Goal: Task Accomplishment & Management: Manage account settings

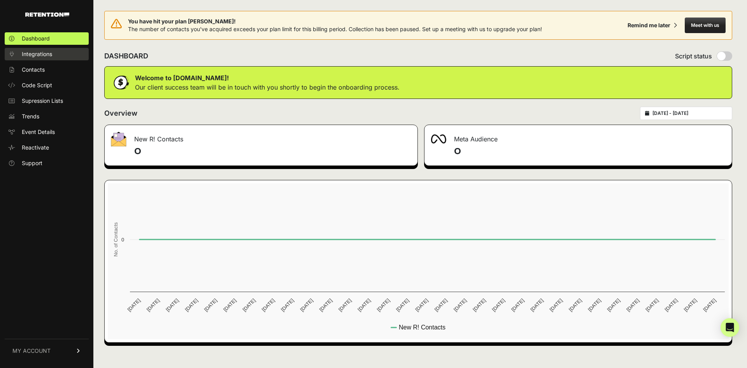
click at [44, 53] on span "Integrations" at bounding box center [37, 54] width 30 height 8
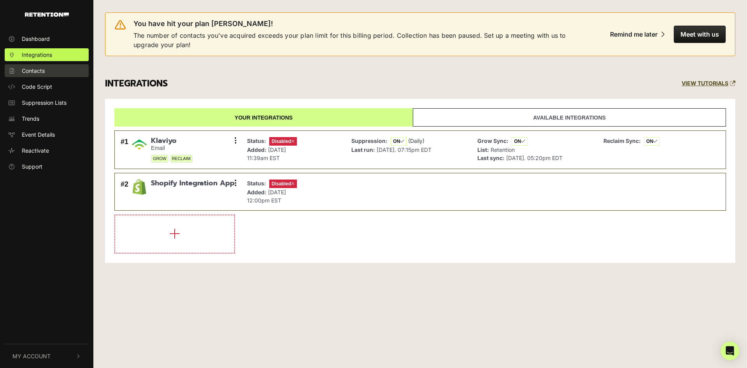
click at [47, 67] on link "Contacts" at bounding box center [47, 70] width 84 height 13
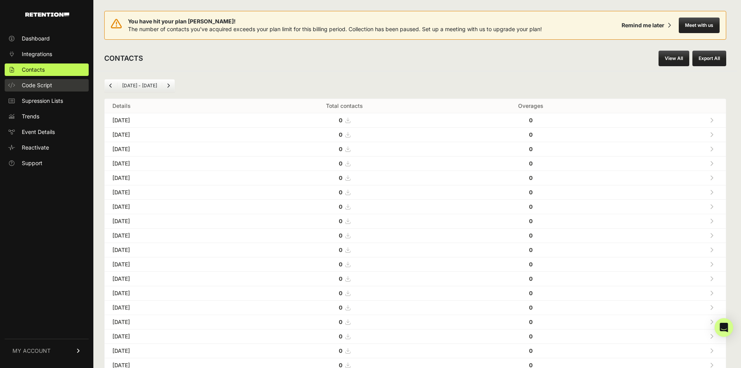
click at [32, 88] on span "Code Script" at bounding box center [37, 85] width 30 height 8
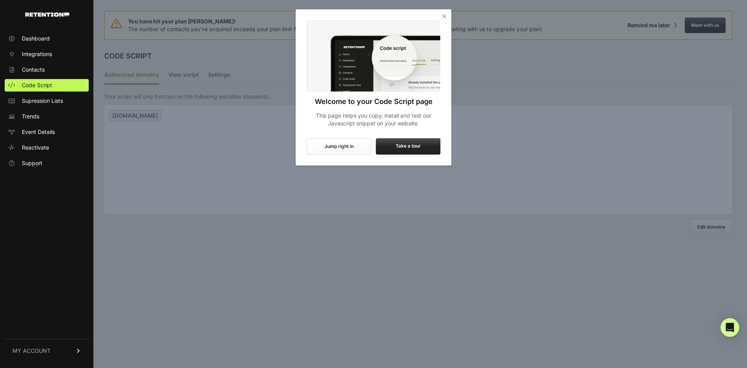
click at [444, 19] on icon "Close" at bounding box center [444, 16] width 8 height 8
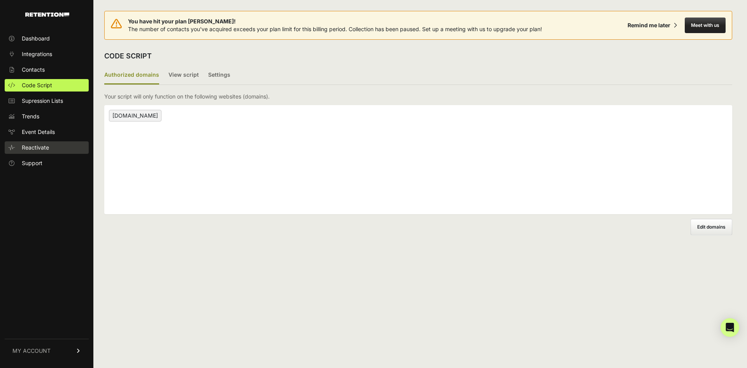
click at [48, 142] on link "Reactivate" at bounding box center [47, 147] width 84 height 12
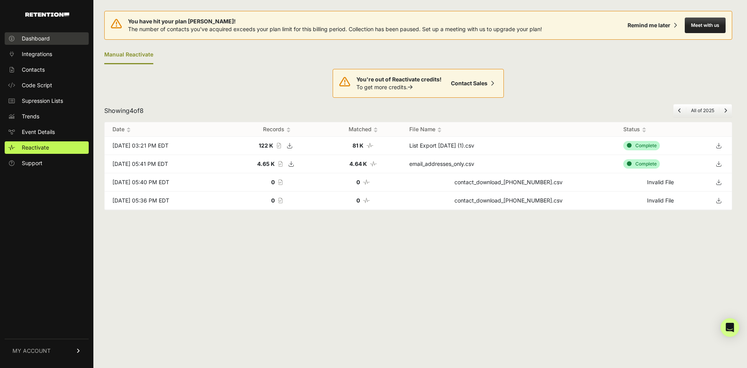
click at [37, 39] on span "Dashboard" at bounding box center [36, 39] width 28 height 8
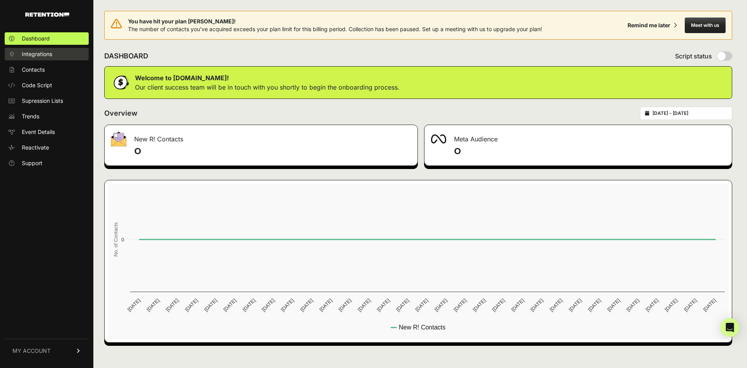
click at [51, 50] on link "Integrations" at bounding box center [47, 54] width 84 height 12
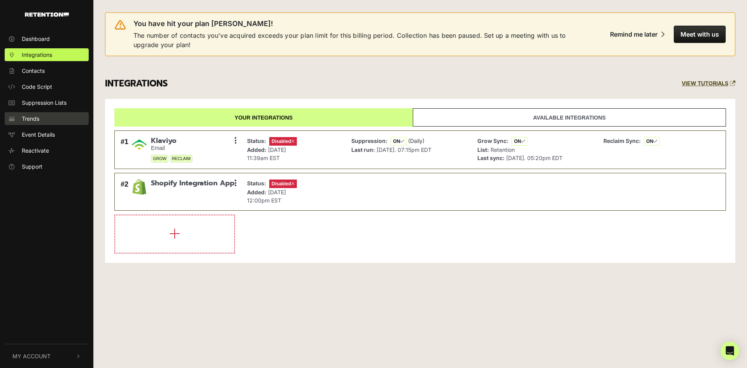
click at [31, 118] on span "Trends" at bounding box center [31, 118] width 18 height 8
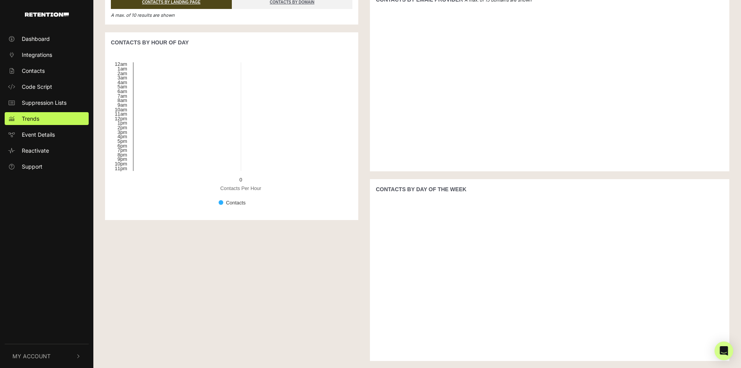
scroll to position [113, 0]
click at [66, 358] on button "My Account" at bounding box center [47, 356] width 84 height 24
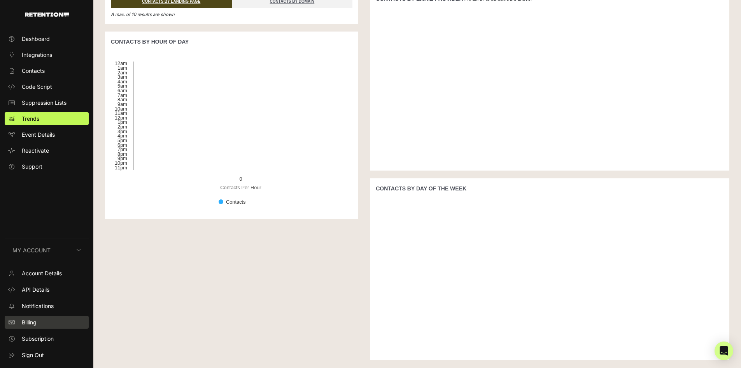
click at [56, 322] on link "Billing" at bounding box center [47, 322] width 84 height 13
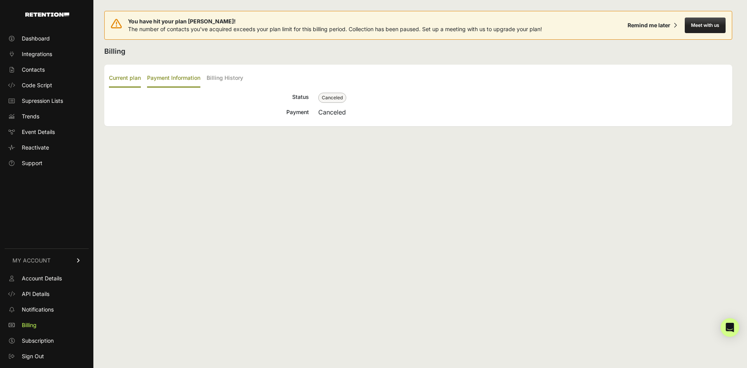
click at [185, 81] on label "Payment Information" at bounding box center [173, 78] width 53 height 18
click at [0, 0] on input "Payment Information" at bounding box center [0, 0] width 0 height 0
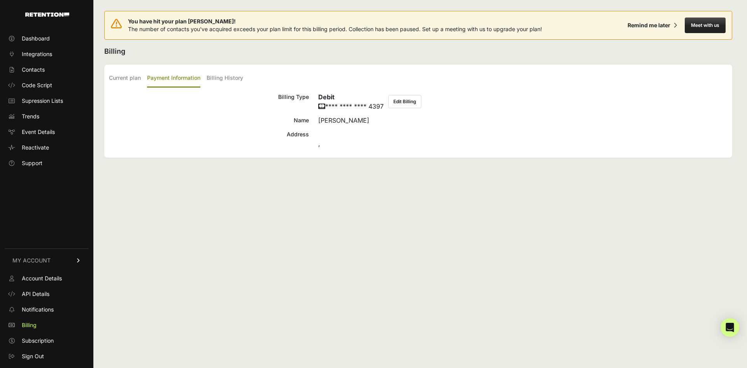
click at [185, 81] on label "Payment Information" at bounding box center [173, 78] width 53 height 18
click at [0, 0] on input "Payment Information" at bounding box center [0, 0] width 0 height 0
click at [231, 75] on label "Billing History" at bounding box center [225, 78] width 37 height 18
click at [0, 0] on input "Billing History" at bounding box center [0, 0] width 0 height 0
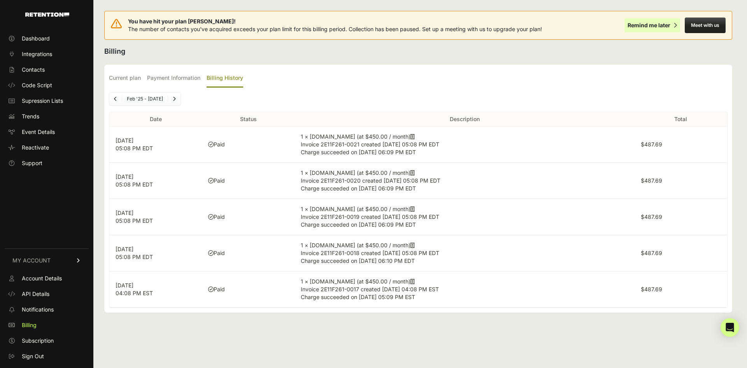
click at [659, 27] on div "Remind me later" at bounding box center [649, 25] width 43 height 8
click at [659, 27] on div "Remind me later" at bounding box center [647, 25] width 43 height 8
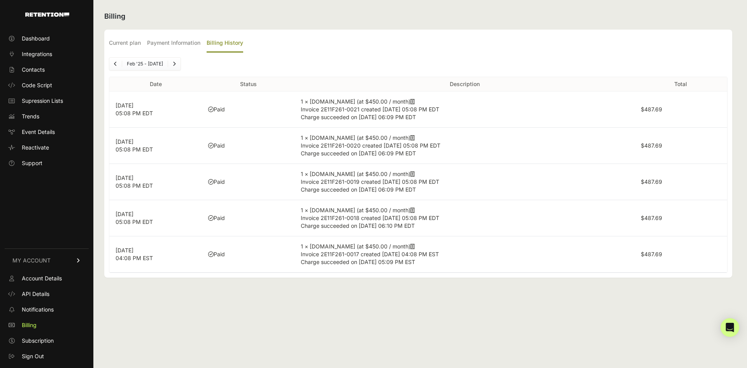
click at [433, 57] on div "Current plan Payment Information Billing History Status Canceled Payment Cancel…" at bounding box center [418, 154] width 628 height 248
click at [45, 114] on link "Trends" at bounding box center [47, 116] width 84 height 12
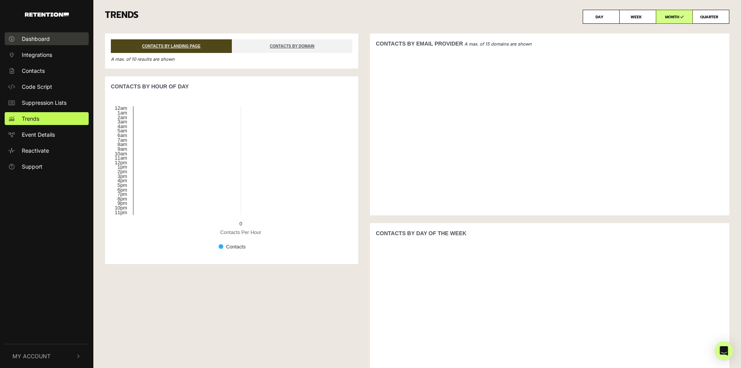
click at [49, 36] on span "Dashboard" at bounding box center [36, 39] width 28 height 8
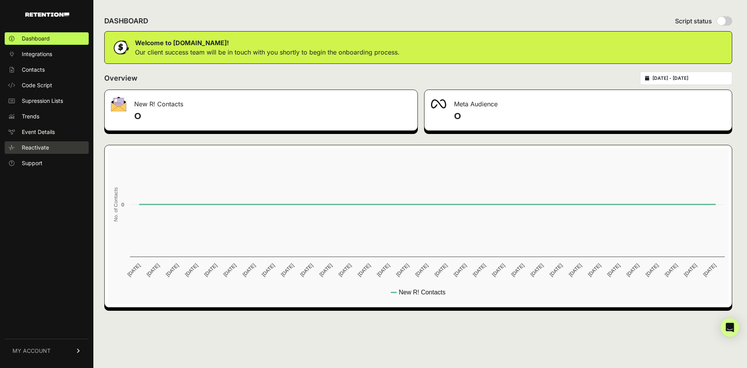
click at [34, 145] on span "Reactivate" at bounding box center [35, 148] width 27 height 8
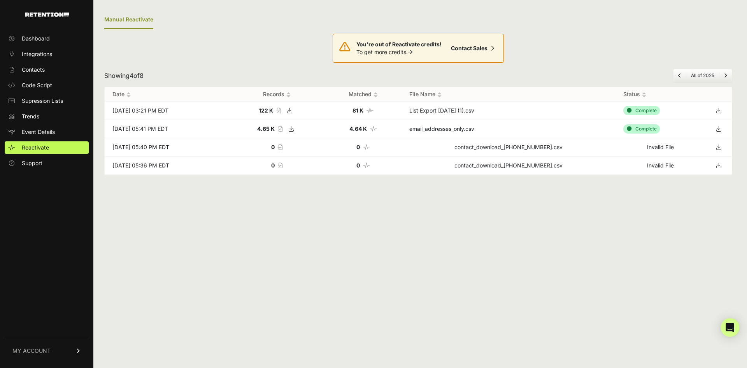
click at [71, 349] on link "MY ACCOUNT" at bounding box center [47, 350] width 84 height 24
click at [59, 279] on span "Account Details" at bounding box center [42, 278] width 40 height 8
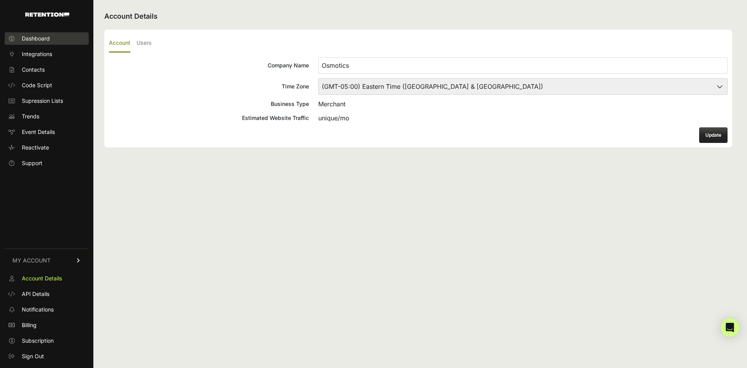
click at [46, 36] on span "Dashboard" at bounding box center [36, 39] width 28 height 8
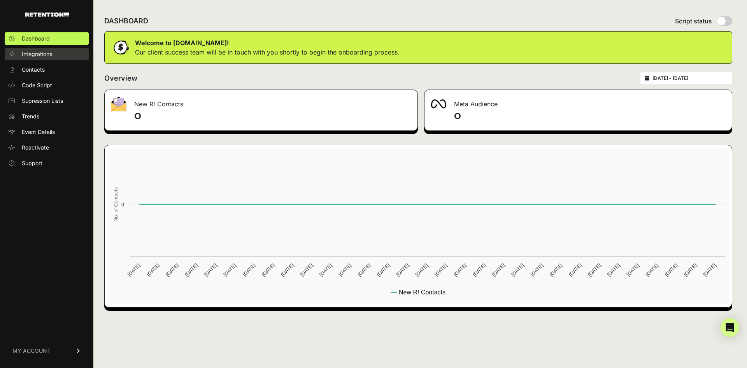
click at [58, 50] on link "Integrations" at bounding box center [47, 54] width 84 height 12
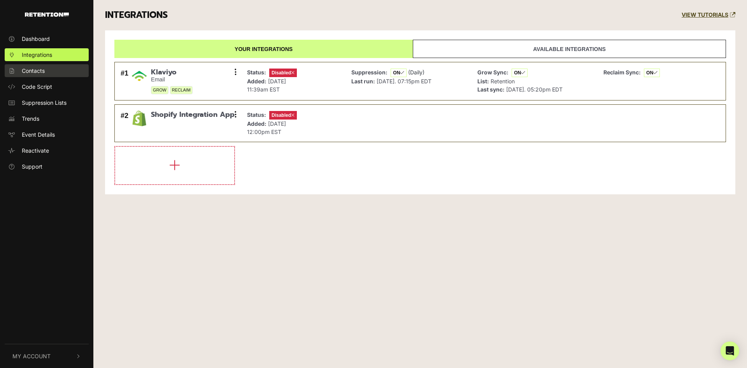
click at [61, 71] on link "Contacts" at bounding box center [47, 70] width 84 height 13
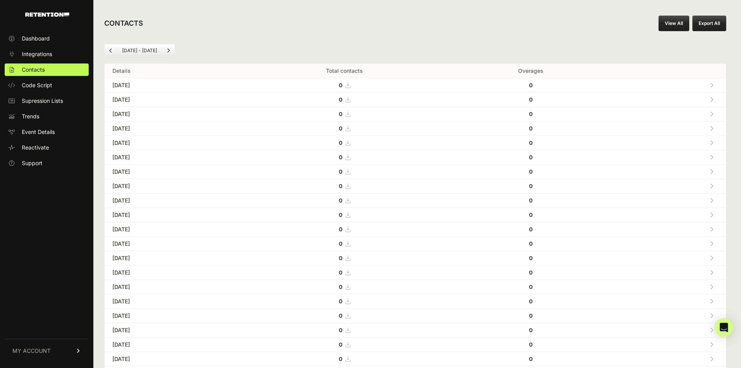
click at [160, 51] on li "Jul 20 - Aug 20" at bounding box center [139, 50] width 45 height 6
click at [144, 52] on li "Jul 20 - Aug 20" at bounding box center [139, 50] width 45 height 6
click at [111, 51] on icon "Previous" at bounding box center [110, 50] width 3 height 5
click at [70, 88] on link "Code Script" at bounding box center [47, 85] width 84 height 12
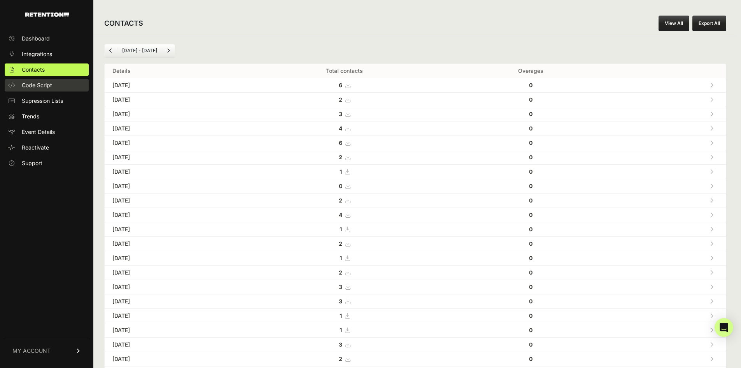
click at [70, 88] on link "Code Script" at bounding box center [47, 85] width 84 height 12
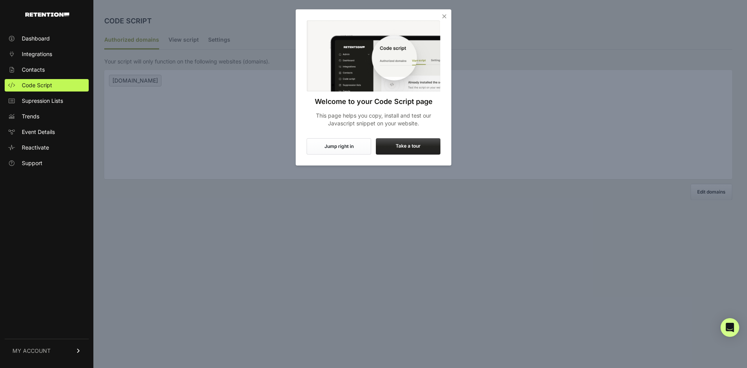
click at [446, 16] on icon "Close" at bounding box center [444, 16] width 8 height 8
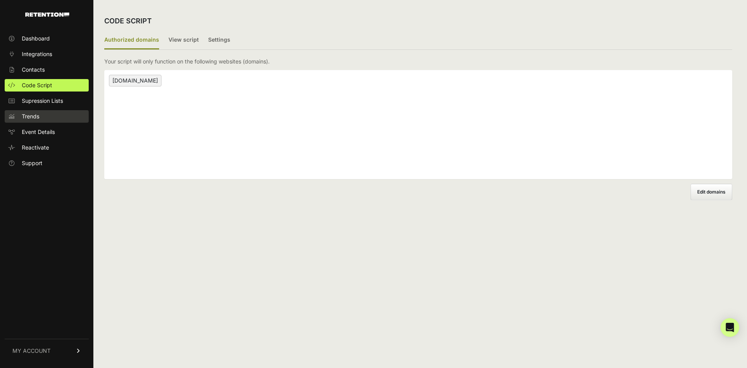
click at [63, 114] on link "Trends" at bounding box center [47, 116] width 84 height 12
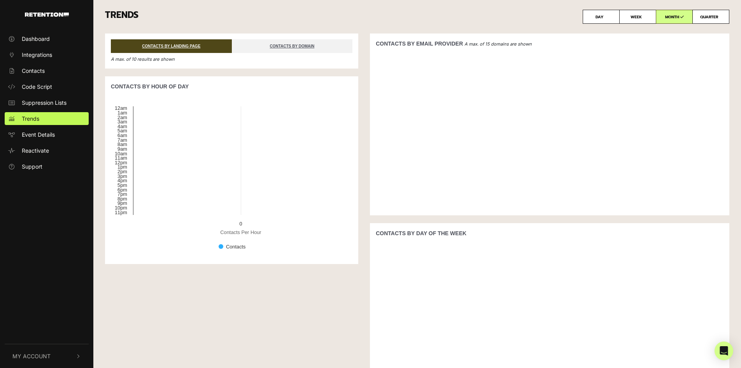
click at [721, 18] on icon at bounding box center [720, 17] width 4 height 4
radio input "true"
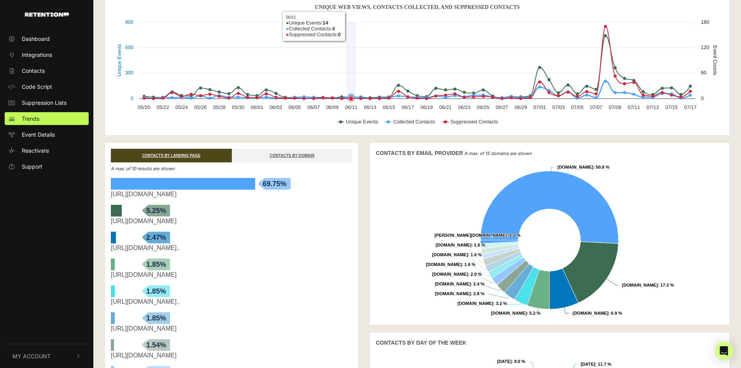
scroll to position [39, 0]
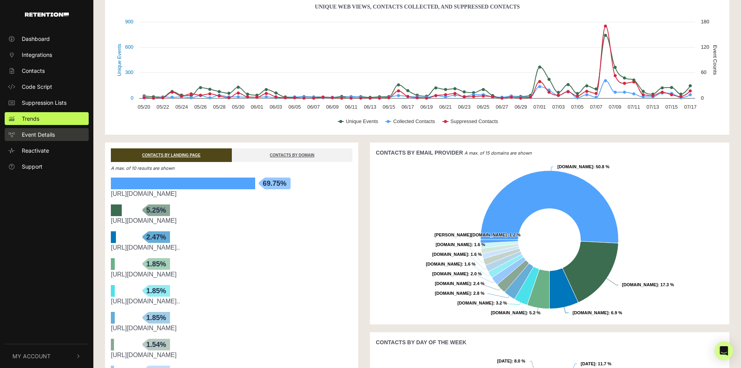
click at [37, 137] on span "Event Details" at bounding box center [38, 134] width 33 height 8
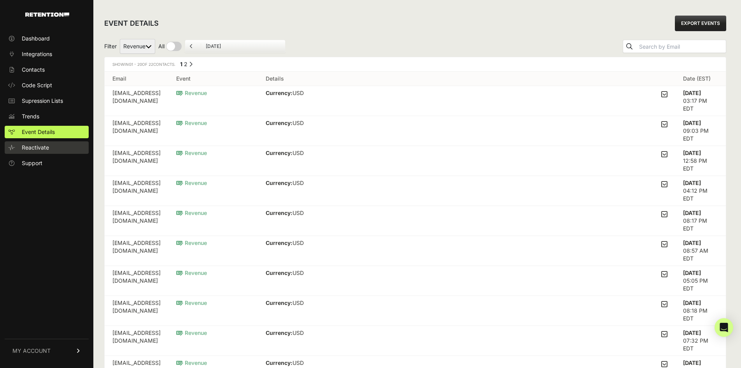
click at [39, 147] on span "Reactivate" at bounding box center [35, 148] width 27 height 8
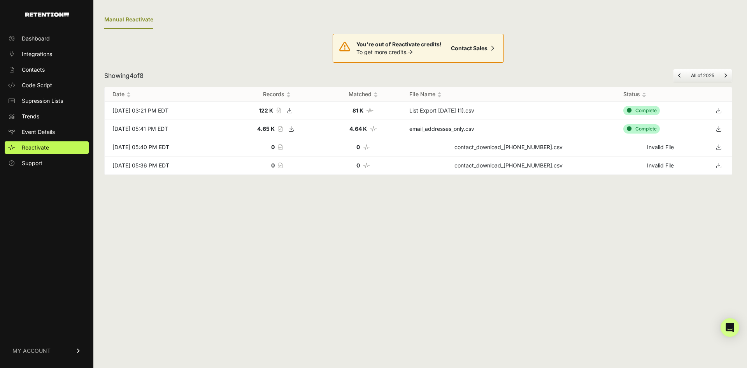
click at [291, 95] on img at bounding box center [288, 95] width 4 height 6
click at [44, 162] on link "Support" at bounding box center [47, 163] width 84 height 12
click at [30, 351] on span "MY ACCOUNT" at bounding box center [31, 351] width 38 height 8
click at [47, 342] on span "Subscription" at bounding box center [38, 341] width 32 height 8
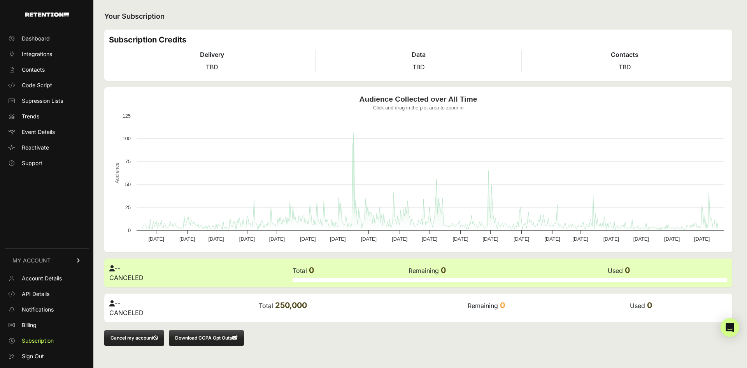
click at [138, 334] on button "Cancel my account" at bounding box center [134, 338] width 60 height 16
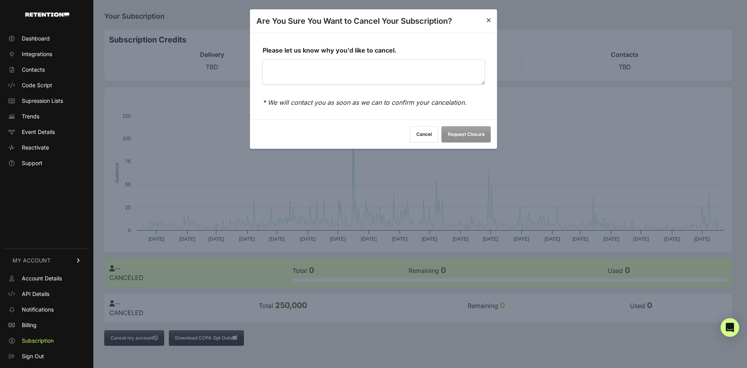
click at [359, 57] on label "Please let us know why you'd like to cancel." at bounding box center [374, 69] width 222 height 46
click at [359, 60] on textarea "Please let us know why you'd like to cancel." at bounding box center [374, 72] width 222 height 25
click at [359, 65] on textarea "Please let us know why you'd like to cancel." at bounding box center [374, 72] width 222 height 25
type textarea "No longer needed"
click at [458, 131] on button "Request Closure" at bounding box center [466, 134] width 49 height 16
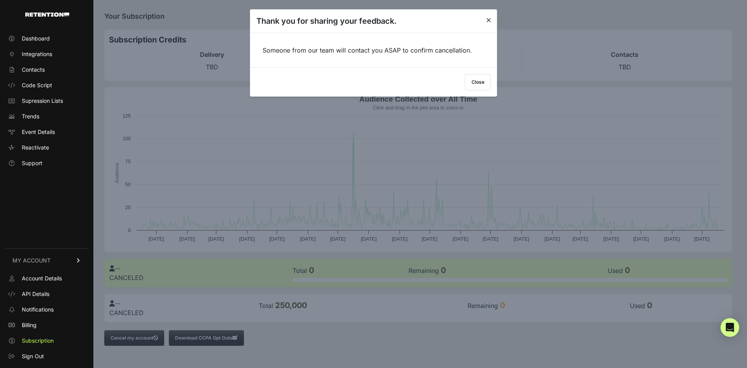
click at [476, 89] on button "Close" at bounding box center [478, 82] width 26 height 16
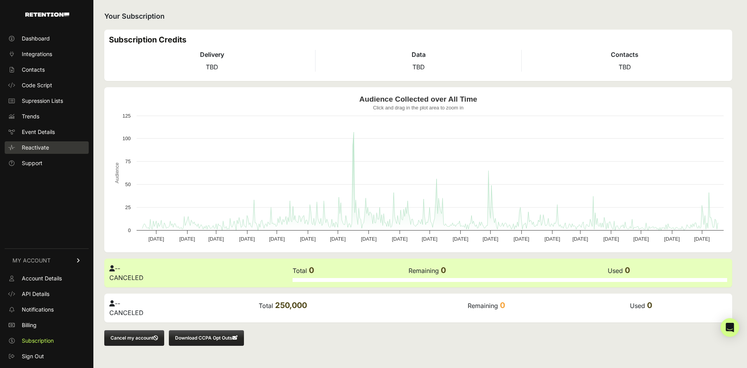
click at [27, 144] on span "Reactivate" at bounding box center [35, 148] width 27 height 8
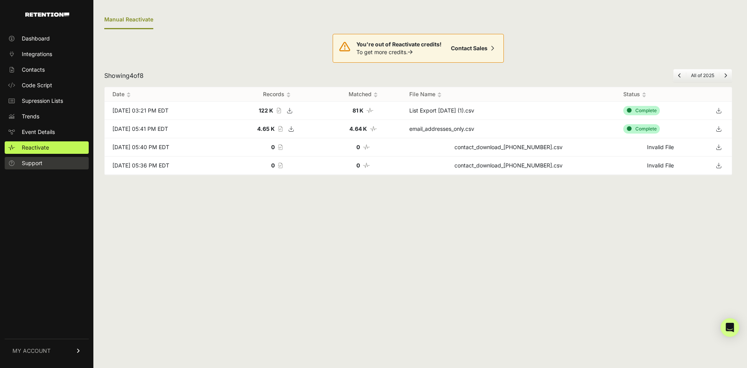
click at [39, 162] on span "Support" at bounding box center [32, 163] width 21 height 8
click at [41, 164] on span "Support" at bounding box center [32, 163] width 21 height 8
click at [296, 130] on icon at bounding box center [291, 129] width 11 height 12
click at [52, 166] on link "Support" at bounding box center [47, 163] width 84 height 12
click at [730, 321] on div "Open Intercom Messenger" at bounding box center [730, 327] width 21 height 21
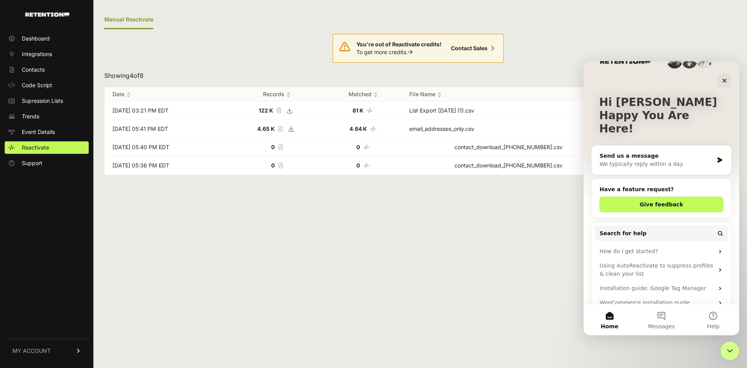
scroll to position [21, 0]
click at [663, 160] on div "We typically reply within a day" at bounding box center [657, 164] width 114 height 8
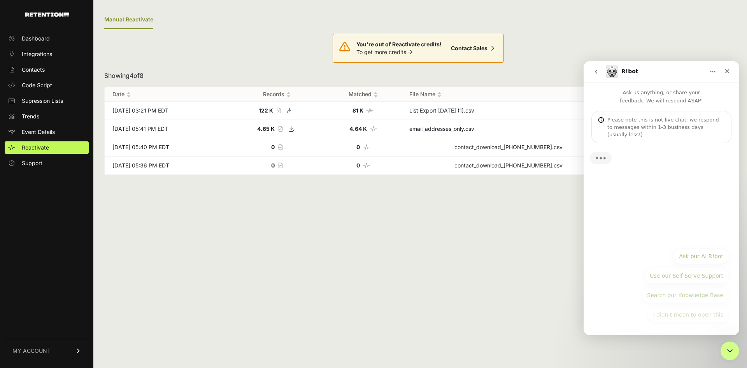
scroll to position [0, 0]
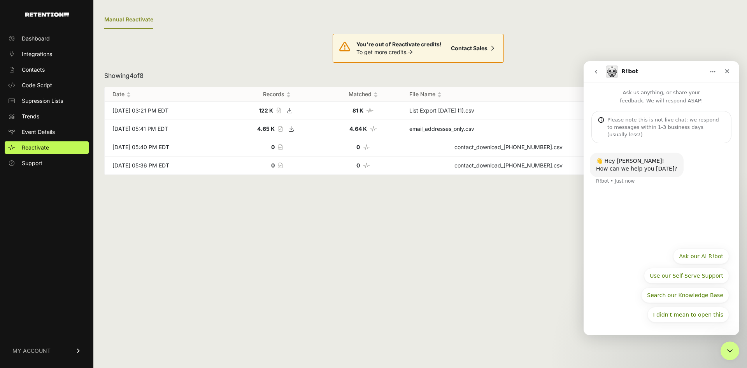
click at [684, 281] on button "Use our Self-Serve Support" at bounding box center [686, 276] width 85 height 16
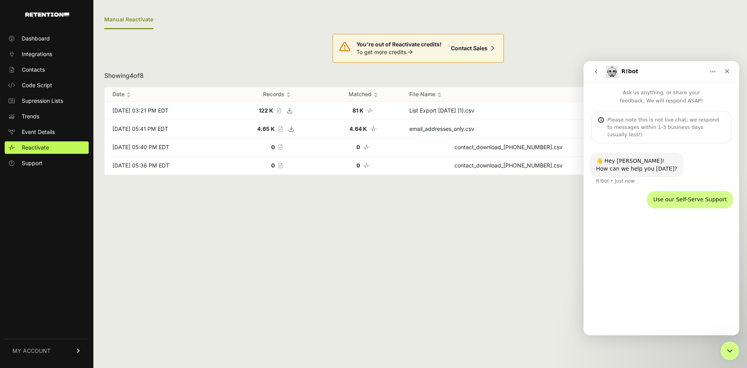
click at [715, 73] on icon "Home" at bounding box center [713, 71] width 6 height 6
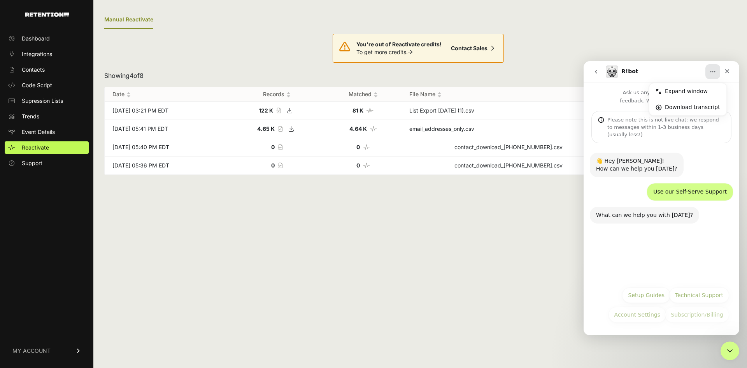
click at [679, 69] on div "R!bot" at bounding box center [655, 71] width 99 height 12
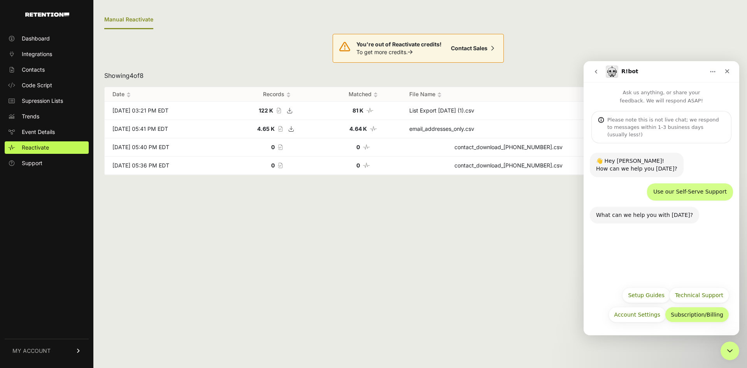
click at [689, 319] on button "Subscription/Billing" at bounding box center [697, 315] width 64 height 16
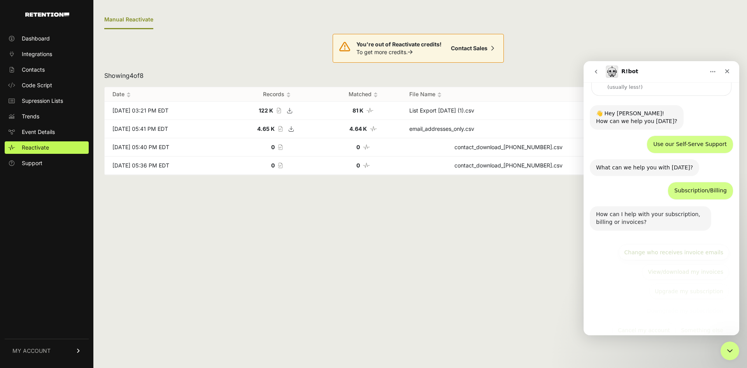
scroll to position [56, 0]
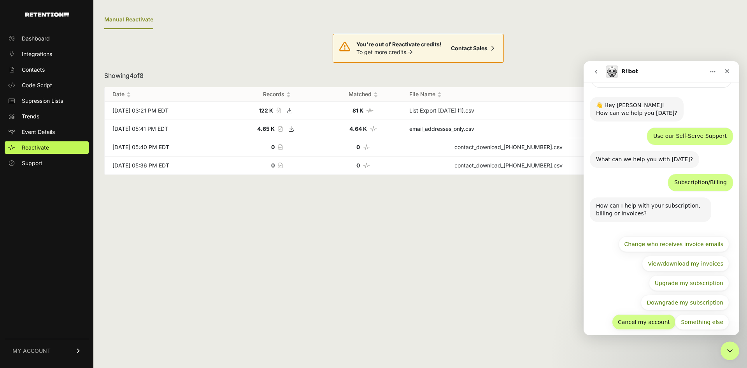
click at [646, 317] on button "Cancel my account" at bounding box center [644, 322] width 64 height 16
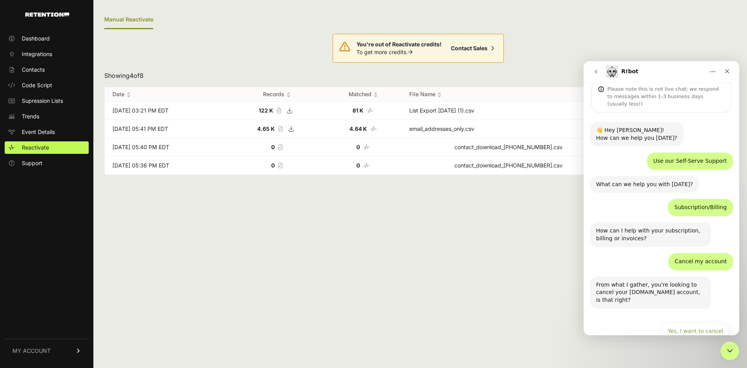
scroll to position [51, 0]
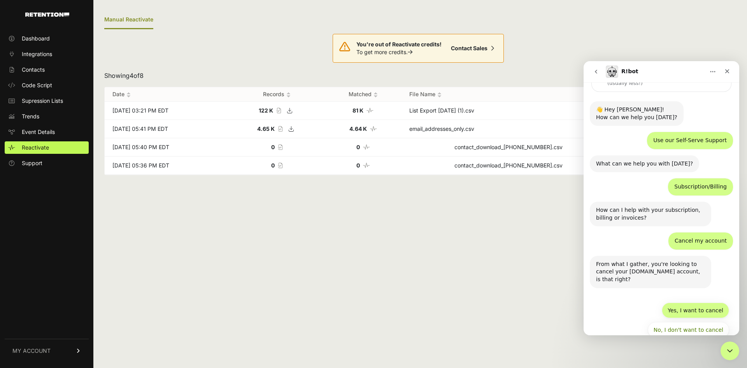
click at [699, 302] on button "Yes, I want to cancel" at bounding box center [695, 310] width 67 height 16
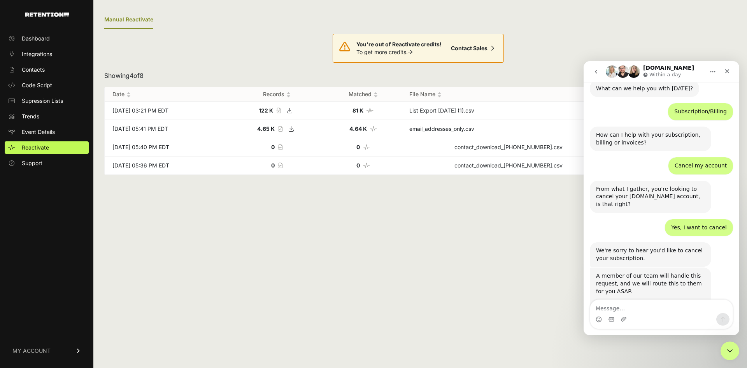
scroll to position [154, 0]
